Goal: Information Seeking & Learning: Learn about a topic

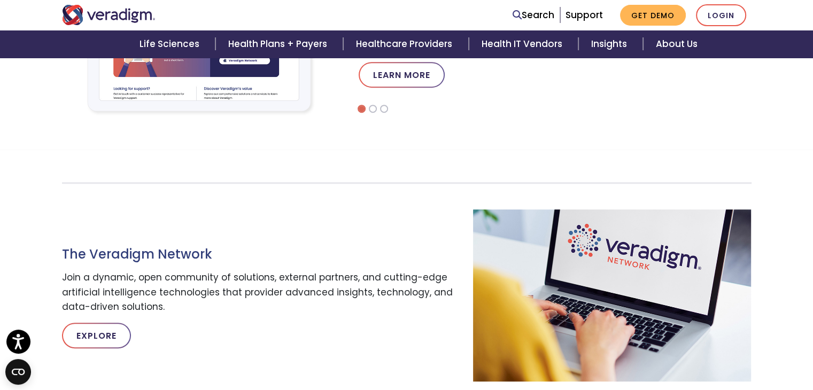
scroll to position [321, 0]
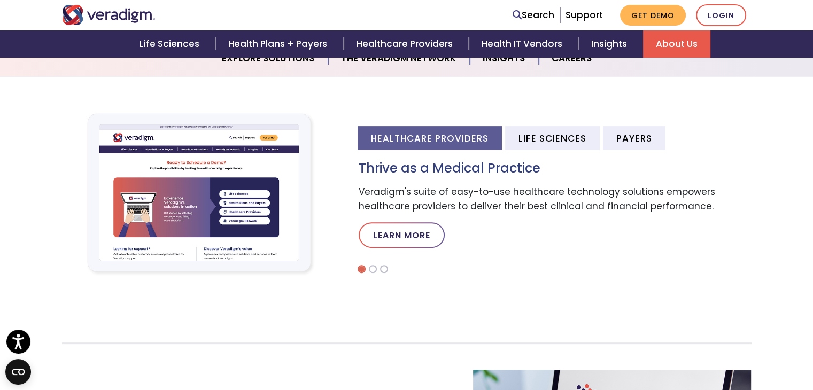
click at [685, 49] on link "About Us" at bounding box center [676, 43] width 67 height 27
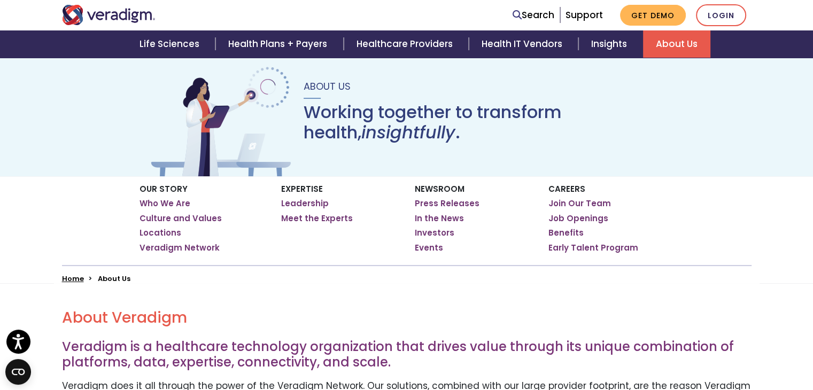
scroll to position [107, 0]
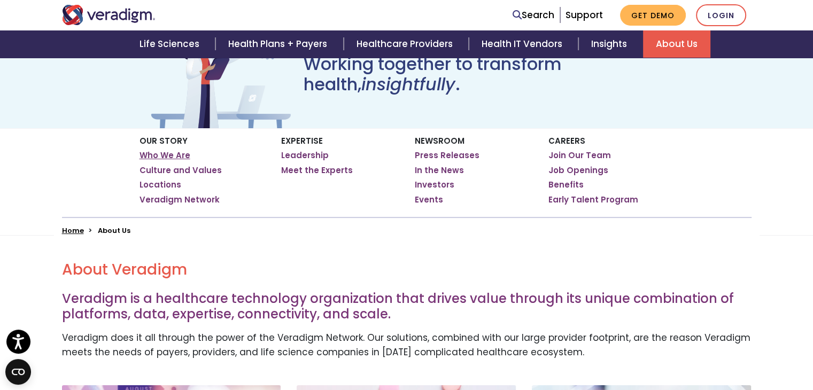
click at [182, 152] on link "Who We Are" at bounding box center [165, 155] width 51 height 11
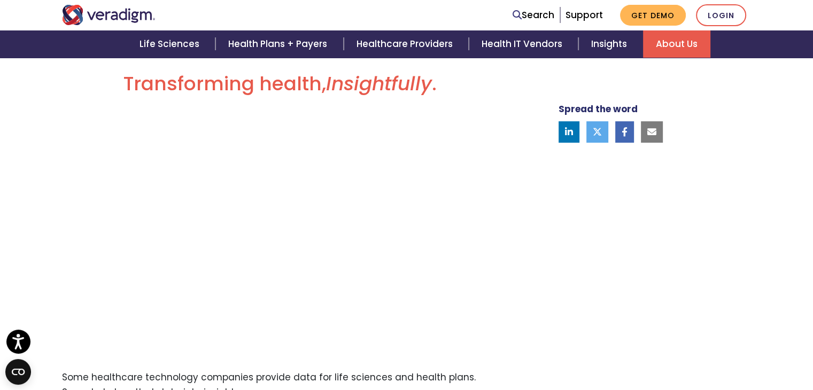
scroll to position [374, 0]
